Goal: Information Seeking & Learning: Learn about a topic

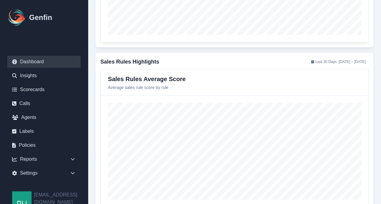
scroll to position [790, 0]
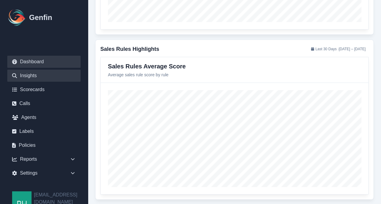
click at [36, 76] on link "Insights" at bounding box center [43, 76] width 73 height 12
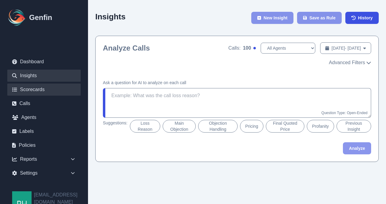
click at [34, 90] on link "Scorecards" at bounding box center [43, 90] width 73 height 12
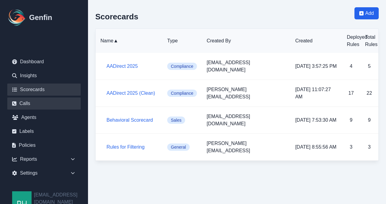
click at [25, 103] on link "Calls" at bounding box center [43, 104] width 73 height 12
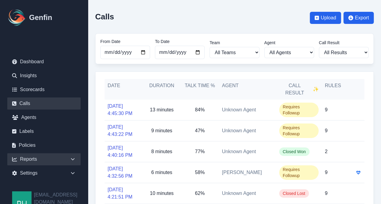
click at [35, 158] on div "Reports" at bounding box center [43, 159] width 73 height 12
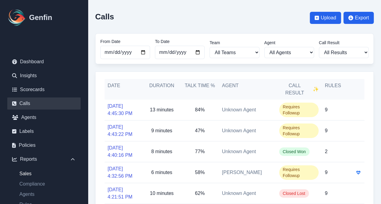
click at [32, 175] on link "Sales" at bounding box center [48, 173] width 66 height 7
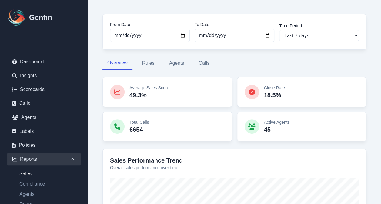
scroll to position [28, 0]
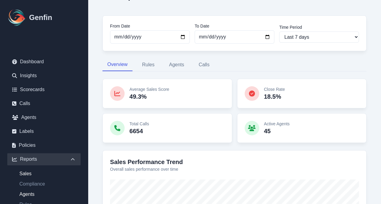
click at [30, 194] on link "Agents" at bounding box center [48, 194] width 66 height 7
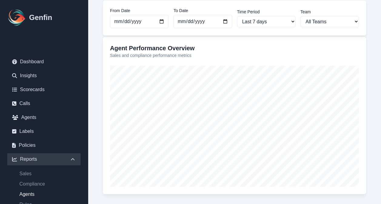
scroll to position [73, 0]
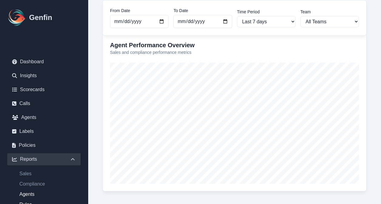
click at [25, 203] on link "Rules" at bounding box center [48, 204] width 66 height 7
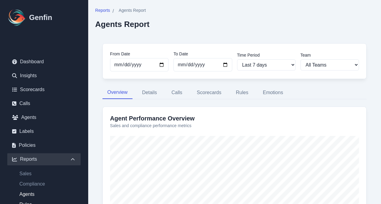
select select "14"
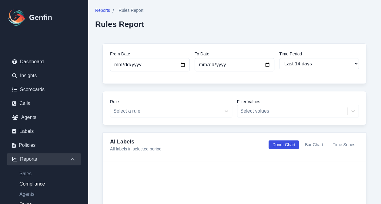
click at [23, 182] on link "Compliance" at bounding box center [48, 184] width 66 height 7
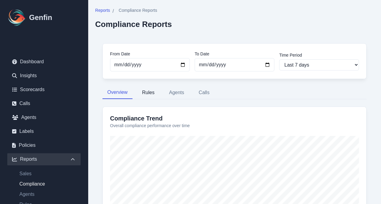
click at [150, 90] on button "Rules" at bounding box center [148, 92] width 22 height 13
click at [173, 90] on button "Agents" at bounding box center [176, 92] width 25 height 13
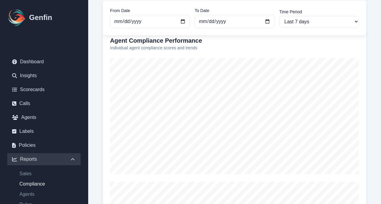
scroll to position [84, 0]
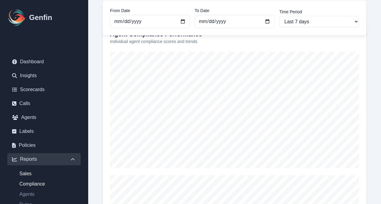
click at [27, 174] on link "Sales" at bounding box center [48, 173] width 66 height 7
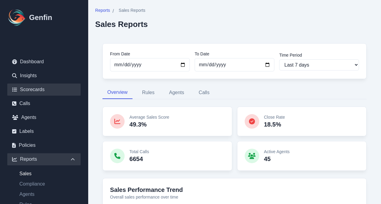
click at [36, 90] on link "Scorecards" at bounding box center [43, 90] width 73 height 12
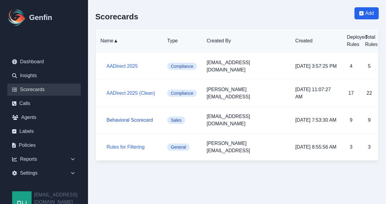
click at [126, 118] on link "Behavioral Scorecard" at bounding box center [129, 120] width 46 height 5
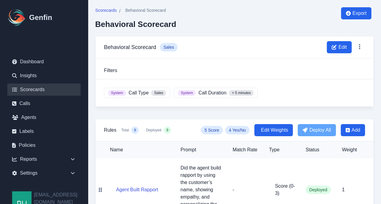
click at [45, 90] on link "Scorecards" at bounding box center [43, 90] width 73 height 12
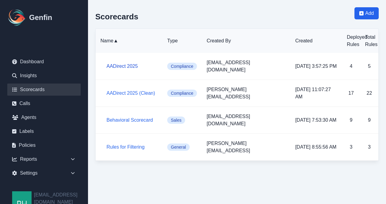
click at [122, 64] on link "AADirect 2025" at bounding box center [121, 66] width 31 height 5
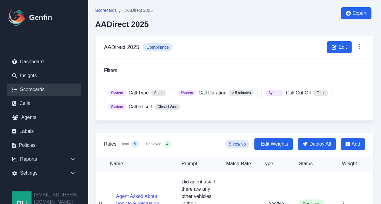
click at [33, 89] on link "Scorecards" at bounding box center [43, 90] width 73 height 12
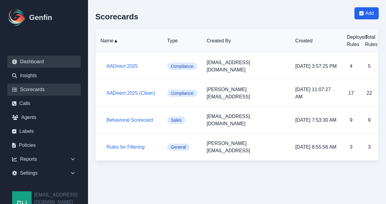
click at [40, 62] on link "Dashboard" at bounding box center [43, 62] width 73 height 12
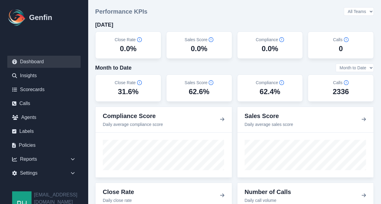
click at [369, 13] on select "All Teams Sales" at bounding box center [359, 11] width 30 height 8
select select "1"
click at [344, 8] on select "All Teams Sales" at bounding box center [359, 11] width 30 height 8
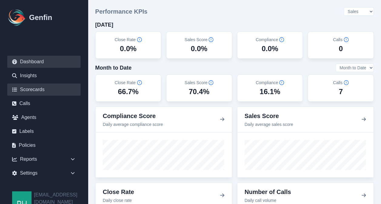
click at [39, 89] on link "Scorecards" at bounding box center [43, 90] width 73 height 12
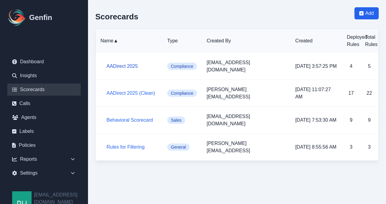
click at [122, 64] on link "AADirect 2025" at bounding box center [121, 66] width 31 height 5
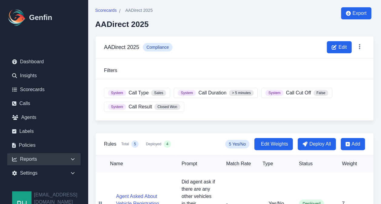
click at [71, 159] on icon at bounding box center [73, 160] width 4 height 2
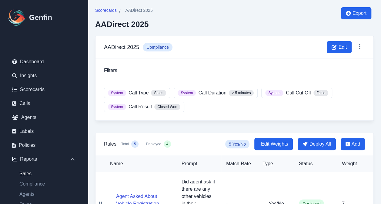
click at [44, 173] on link "Sales" at bounding box center [48, 173] width 66 height 7
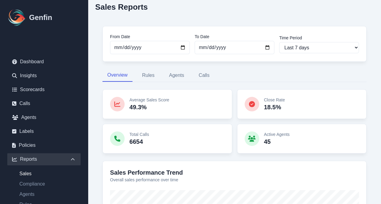
scroll to position [8, 0]
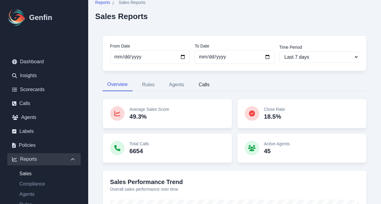
click at [200, 83] on button "Calls" at bounding box center [204, 85] width 21 height 13
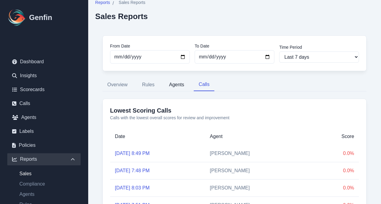
click at [175, 87] on button "Agents" at bounding box center [176, 85] width 25 height 13
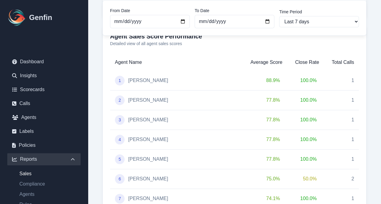
scroll to position [236, 0]
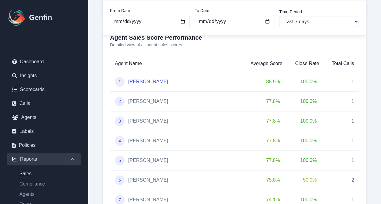
click at [134, 83] on link "[PERSON_NAME]" at bounding box center [148, 81] width 40 height 7
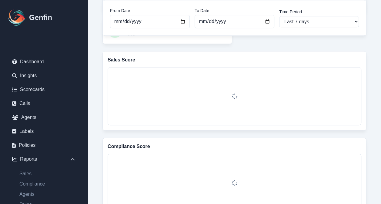
scroll to position [159, 0]
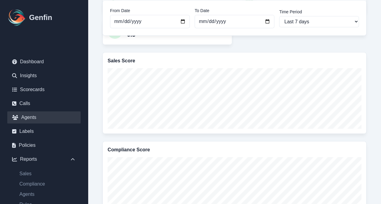
click at [27, 118] on link "Agents" at bounding box center [43, 118] width 73 height 12
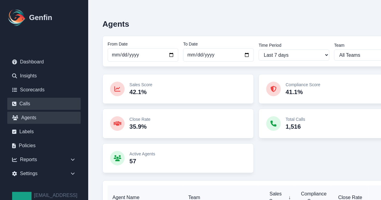
click at [32, 103] on link "Calls" at bounding box center [43, 104] width 73 height 12
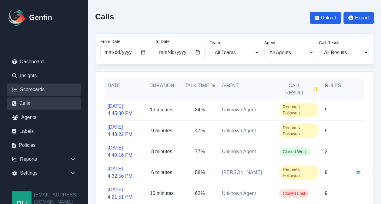
click at [31, 91] on link "Scorecards" at bounding box center [43, 90] width 73 height 12
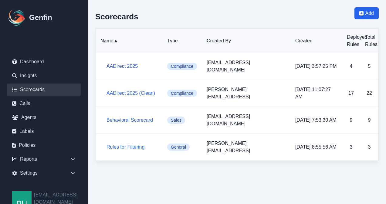
click at [125, 64] on link "AADirect 2025" at bounding box center [121, 66] width 31 height 5
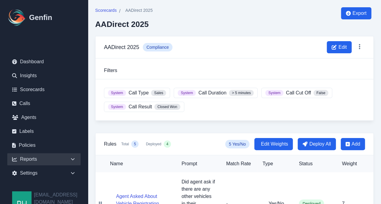
click at [29, 157] on div "Reports" at bounding box center [43, 159] width 73 height 12
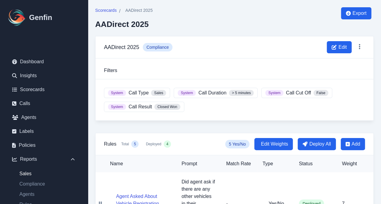
click at [31, 173] on link "Sales" at bounding box center [48, 173] width 66 height 7
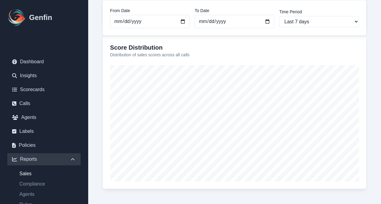
scroll to position [303, 0]
click at [30, 194] on link "Agents" at bounding box center [48, 194] width 66 height 7
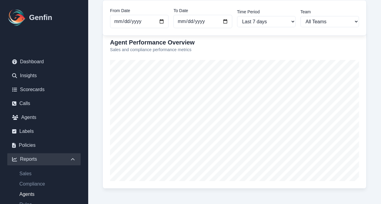
scroll to position [82, 0]
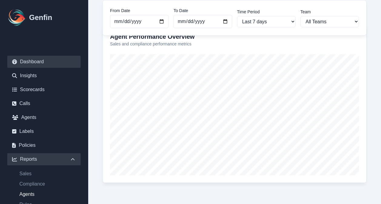
click at [36, 61] on link "Dashboard" at bounding box center [43, 62] width 73 height 12
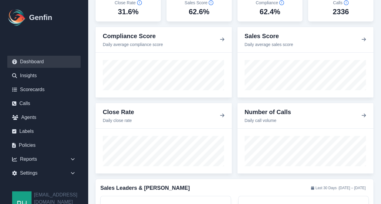
scroll to position [36, 0]
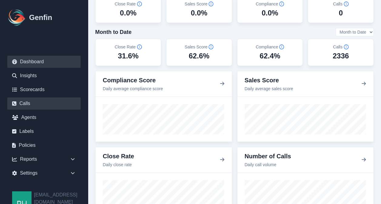
click at [29, 102] on link "Calls" at bounding box center [43, 104] width 73 height 12
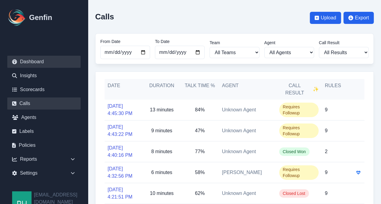
click at [44, 64] on link "Dashboard" at bounding box center [43, 62] width 73 height 12
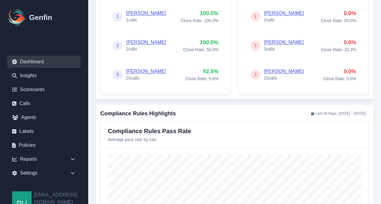
scroll to position [443, 0]
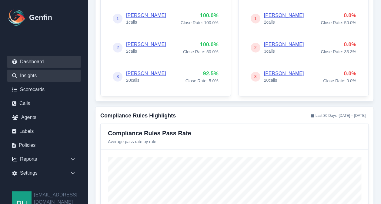
click at [34, 76] on link "Insights" at bounding box center [43, 76] width 73 height 12
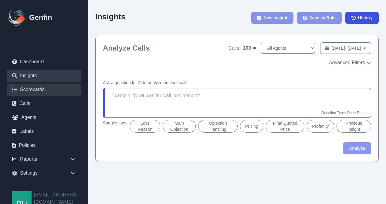
click at [33, 87] on link "Scorecards" at bounding box center [43, 90] width 73 height 12
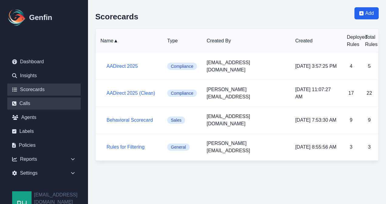
click at [25, 102] on link "Calls" at bounding box center [43, 104] width 73 height 12
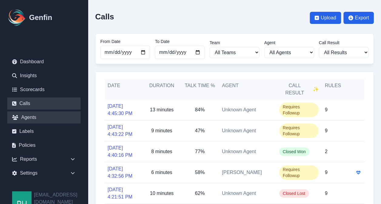
click at [25, 116] on link "Agents" at bounding box center [43, 118] width 73 height 12
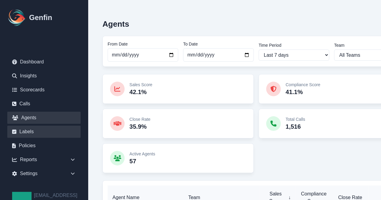
click at [25, 131] on link "Labels" at bounding box center [43, 132] width 73 height 12
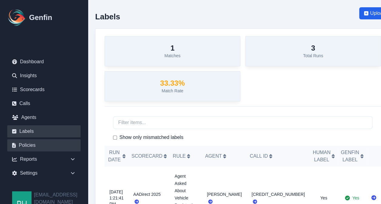
click at [28, 145] on link "Policies" at bounding box center [43, 146] width 73 height 12
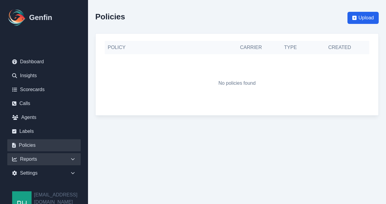
click at [38, 159] on div "Reports" at bounding box center [43, 159] width 73 height 12
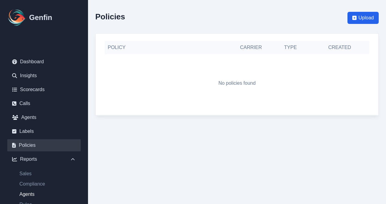
click at [32, 195] on link "Agents" at bounding box center [48, 194] width 66 height 7
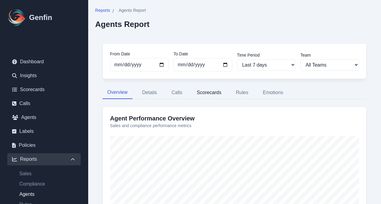
click at [207, 94] on button "Scorecards" at bounding box center [209, 92] width 34 height 13
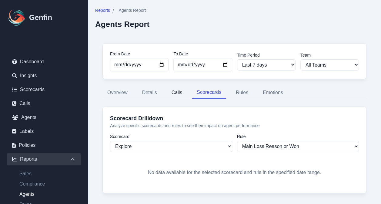
click at [177, 94] on button "Calls" at bounding box center [177, 92] width 21 height 13
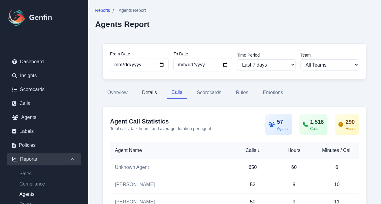
click at [149, 93] on button "Details" at bounding box center [149, 92] width 25 height 13
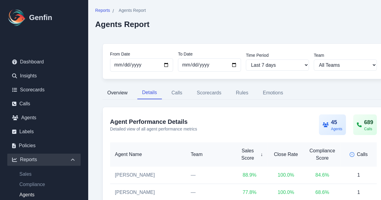
click at [123, 93] on button "Overview" at bounding box center [118, 92] width 30 height 13
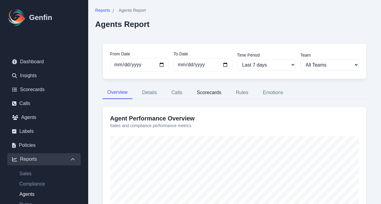
click at [220, 94] on button "Scorecards" at bounding box center [209, 92] width 34 height 13
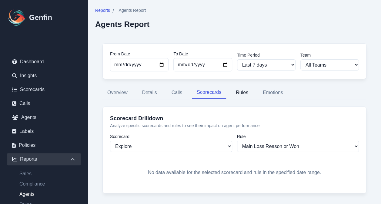
click at [241, 95] on button "Rules" at bounding box center [242, 92] width 22 height 13
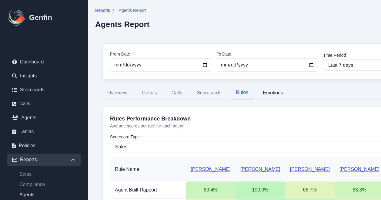
click at [267, 92] on button "Emotions" at bounding box center [273, 92] width 30 height 13
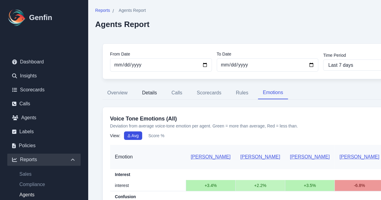
click at [154, 89] on button "Details" at bounding box center [149, 92] width 25 height 13
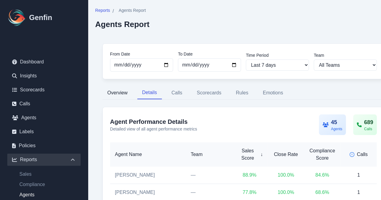
click at [124, 93] on button "Overview" at bounding box center [118, 92] width 30 height 13
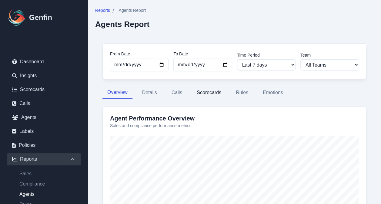
click at [213, 92] on button "Scorecards" at bounding box center [209, 92] width 34 height 13
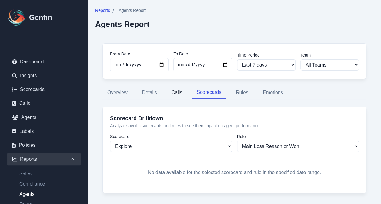
click at [177, 94] on button "Calls" at bounding box center [177, 92] width 21 height 13
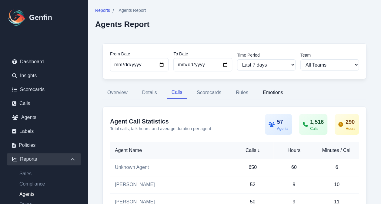
click at [268, 92] on button "Emotions" at bounding box center [273, 92] width 30 height 13
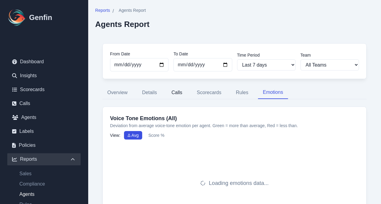
click at [177, 93] on button "Calls" at bounding box center [177, 92] width 21 height 13
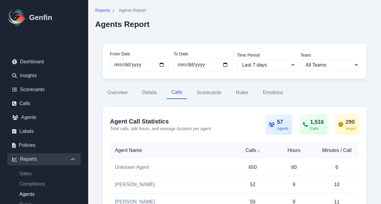
click at [32, 193] on link "Agents" at bounding box center [48, 194] width 66 height 7
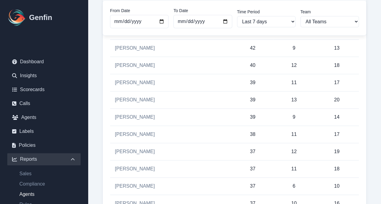
scroll to position [186, 0]
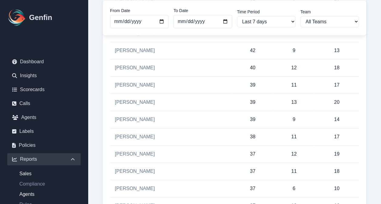
click at [27, 174] on link "Sales" at bounding box center [48, 173] width 66 height 7
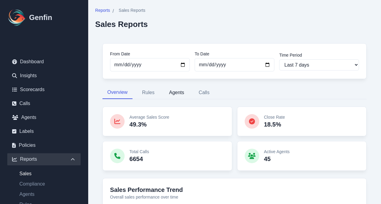
click at [178, 93] on button "Agents" at bounding box center [176, 92] width 25 height 13
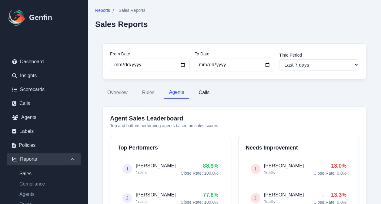
click at [204, 93] on button "Calls" at bounding box center [204, 92] width 21 height 13
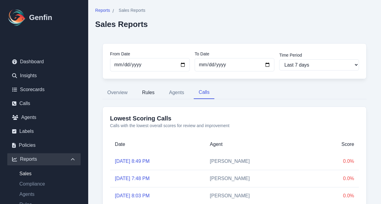
click at [148, 96] on button "Rules" at bounding box center [148, 92] width 22 height 13
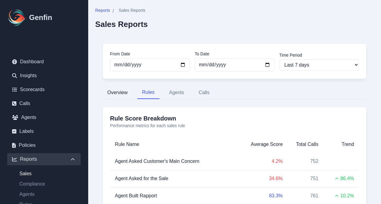
click at [117, 96] on button "Overview" at bounding box center [118, 92] width 30 height 13
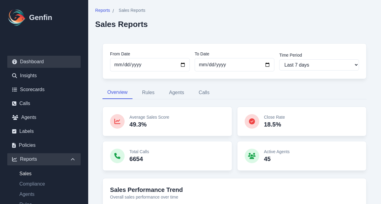
click at [37, 61] on link "Dashboard" at bounding box center [43, 62] width 73 height 12
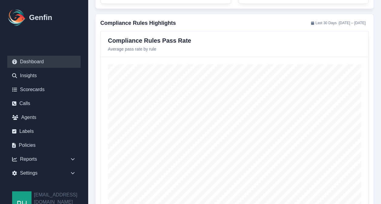
scroll to position [528, 0]
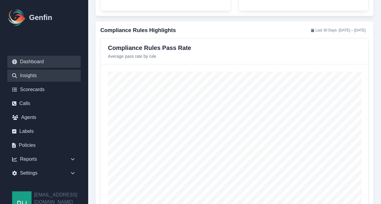
click at [37, 74] on link "Insights" at bounding box center [43, 76] width 73 height 12
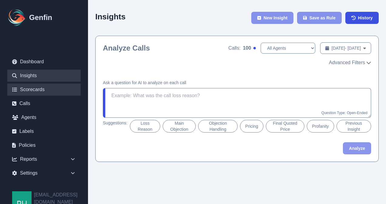
click at [31, 91] on link "Scorecards" at bounding box center [43, 90] width 73 height 12
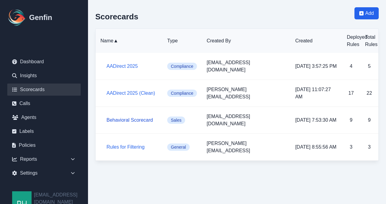
click at [120, 118] on link "Behavioral Scorecard" at bounding box center [129, 120] width 46 height 5
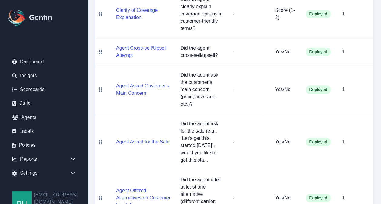
scroll to position [432, 0]
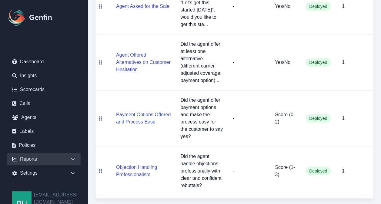
click at [25, 161] on div "Reports" at bounding box center [43, 159] width 73 height 12
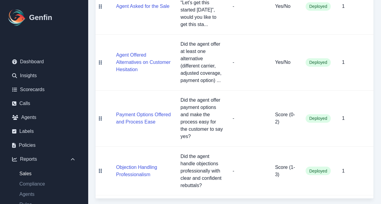
click at [26, 174] on link "Sales" at bounding box center [48, 173] width 66 height 7
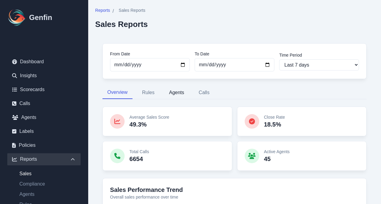
click at [174, 93] on button "Agents" at bounding box center [176, 92] width 25 height 13
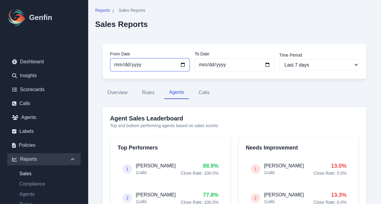
click at [182, 64] on input "[DATE]" at bounding box center [150, 64] width 80 height 13
type input "[DATE]"
select select "custom"
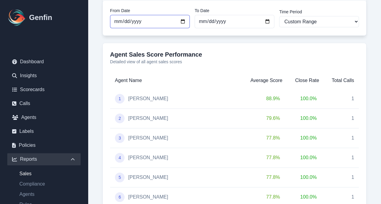
scroll to position [217, 0]
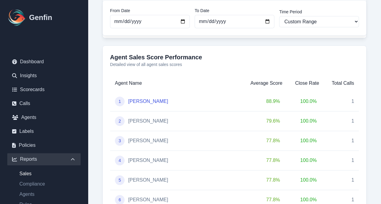
click at [158, 101] on link "[PERSON_NAME]" at bounding box center [148, 101] width 40 height 7
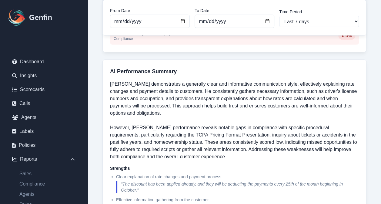
scroll to position [598, 0]
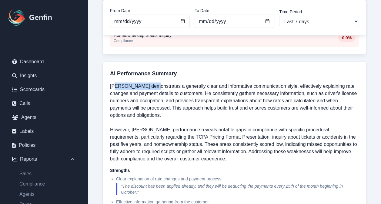
drag, startPoint x: 151, startPoint y: 84, endPoint x: 118, endPoint y: 82, distance: 32.9
click at [118, 83] on p "[PERSON_NAME] demonstrates a generally clear and informative communication styl…" at bounding box center [234, 123] width 249 height 80
click at [219, 120] on p "[PERSON_NAME] demonstrates a generally clear and informative communication styl…" at bounding box center [234, 123] width 249 height 80
